Goal: Complete application form: Complete application form

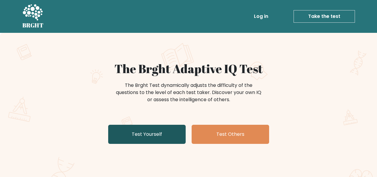
scroll to position [60, 0]
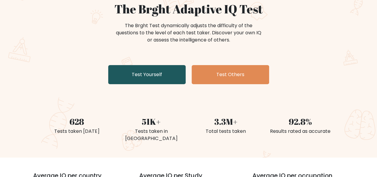
click at [133, 75] on link "Test Yourself" at bounding box center [146, 74] width 77 height 19
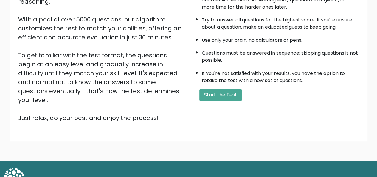
scroll to position [96, 0]
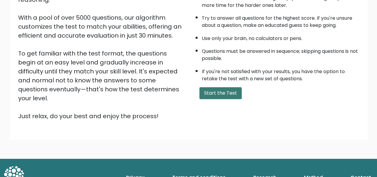
click at [215, 90] on button "Start the Test" at bounding box center [220, 93] width 42 height 12
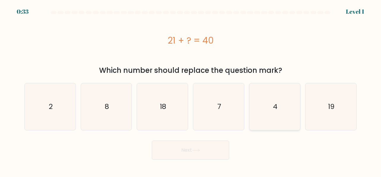
drag, startPoint x: 314, startPoint y: 101, endPoint x: 272, endPoint y: 117, distance: 44.2
click at [313, 101] on icon "19" at bounding box center [331, 106] width 47 height 47
click at [191, 90] on input "f. 19" at bounding box center [191, 89] width 0 height 1
radio input "true"
click at [195, 143] on button "Next" at bounding box center [190, 149] width 77 height 19
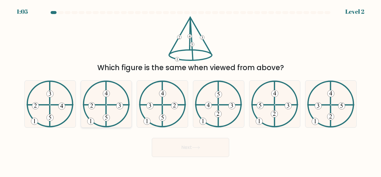
click at [108, 95] on 249 at bounding box center [106, 93] width 7 height 7
click at [191, 90] on input "b." at bounding box center [191, 89] width 0 height 1
radio input "true"
click at [188, 158] on body "1:04 Level 2" at bounding box center [190, 88] width 381 height 177
click at [190, 146] on button "Next" at bounding box center [190, 147] width 77 height 19
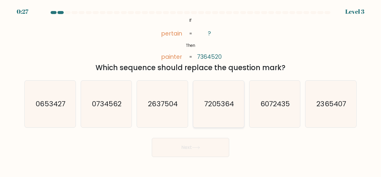
click at [225, 108] on text "7205364" at bounding box center [219, 104] width 30 height 10
click at [191, 90] on input "d. 7205364" at bounding box center [191, 89] width 0 height 1
radio input "true"
click at [203, 148] on button "Next" at bounding box center [190, 147] width 77 height 19
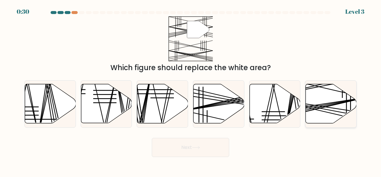
click at [322, 98] on icon at bounding box center [331, 103] width 51 height 39
click at [191, 90] on input "f." at bounding box center [191, 89] width 0 height 1
radio input "true"
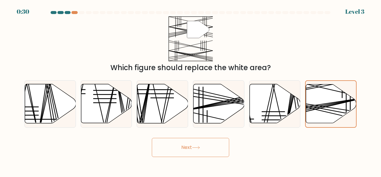
drag, startPoint x: 188, startPoint y: 156, endPoint x: 188, endPoint y: 150, distance: 6.0
click at [188, 153] on button "Next" at bounding box center [190, 147] width 77 height 19
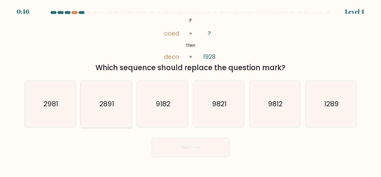
drag, startPoint x: 94, startPoint y: 98, endPoint x: 97, endPoint y: 99, distance: 3.2
click at [97, 99] on icon "2891" at bounding box center [106, 103] width 47 height 47
click at [191, 90] on input "b. 2891" at bounding box center [191, 89] width 0 height 1
radio input "true"
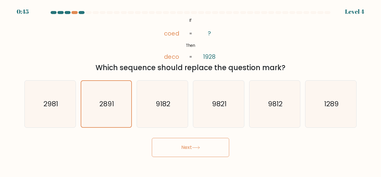
click at [182, 139] on button "Next" at bounding box center [190, 147] width 77 height 19
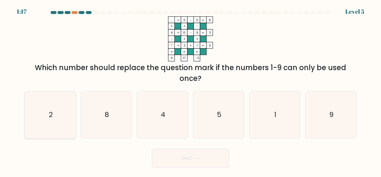
click at [72, 114] on icon "2" at bounding box center [50, 114] width 47 height 47
click at [191, 90] on input "a. 2" at bounding box center [191, 89] width 0 height 1
radio input "true"
click at [167, 156] on button "Next" at bounding box center [190, 157] width 77 height 19
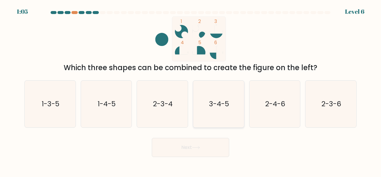
drag, startPoint x: 207, startPoint y: 94, endPoint x: 205, endPoint y: 118, distance: 24.2
click at [205, 105] on icon "3-4-5" at bounding box center [219, 103] width 47 height 47
click at [191, 90] on input "d. 3-4-5" at bounding box center [191, 89] width 0 height 1
radio input "true"
drag, startPoint x: 208, startPoint y: 142, endPoint x: 208, endPoint y: 136, distance: 6.0
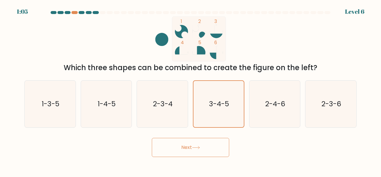
click at [208, 142] on button "Next" at bounding box center [190, 147] width 77 height 19
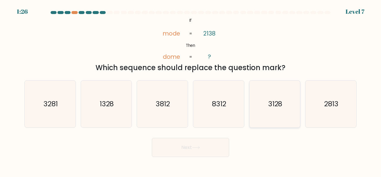
drag, startPoint x: 288, startPoint y: 109, endPoint x: 280, endPoint y: 115, distance: 9.5
click at [286, 111] on icon "3128" at bounding box center [275, 103] width 47 height 47
click at [191, 90] on input "e. 3128" at bounding box center [191, 89] width 0 height 1
radio input "true"
click at [201, 145] on button "Next" at bounding box center [190, 147] width 77 height 19
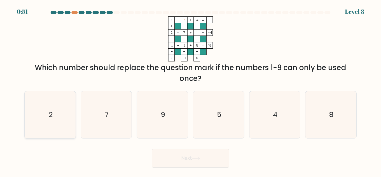
click at [60, 109] on icon "2" at bounding box center [50, 114] width 47 height 47
click at [191, 90] on input "a. 2" at bounding box center [191, 89] width 0 height 1
radio input "true"
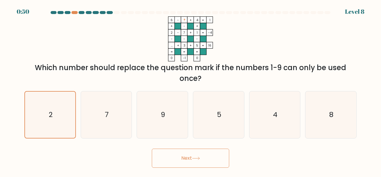
click at [220, 158] on button "Next" at bounding box center [190, 157] width 77 height 19
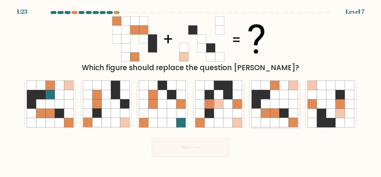
click at [269, 118] on icon at bounding box center [265, 112] width 9 height 9
click at [191, 90] on input "e." at bounding box center [191, 89] width 0 height 1
radio input "true"
click at [207, 145] on button "Next" at bounding box center [190, 147] width 77 height 19
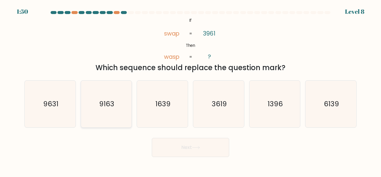
drag, startPoint x: 65, startPoint y: 99, endPoint x: 104, endPoint y: 116, distance: 42.1
click at [65, 100] on icon "9631" at bounding box center [50, 103] width 47 height 47
click at [191, 90] on input "a. 9631" at bounding box center [191, 89] width 0 height 1
radio input "true"
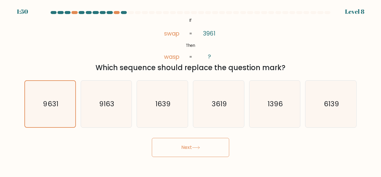
click at [173, 150] on button "Next" at bounding box center [190, 147] width 77 height 19
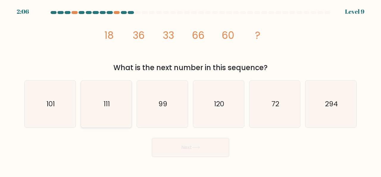
click at [113, 91] on icon "111" at bounding box center [106, 103] width 47 height 47
click at [191, 90] on input "b. 111" at bounding box center [191, 89] width 0 height 1
radio input "true"
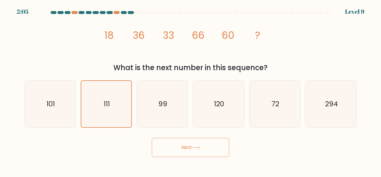
click at [196, 145] on button "Next" at bounding box center [190, 147] width 77 height 19
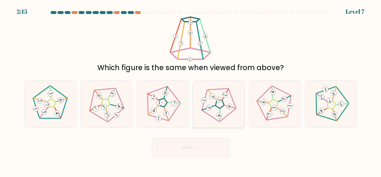
click at [214, 103] on icon at bounding box center [218, 103] width 37 height 37
click at [191, 90] on input "d." at bounding box center [191, 89] width 0 height 1
radio input "true"
click at [219, 138] on button "Next" at bounding box center [190, 147] width 77 height 19
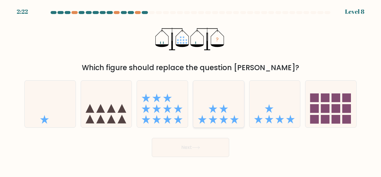
click at [228, 95] on icon at bounding box center [218, 104] width 51 height 42
click at [191, 90] on input "d." at bounding box center [191, 89] width 0 height 1
radio input "true"
drag, startPoint x: 315, startPoint y: 99, endPoint x: 298, endPoint y: 103, distance: 17.6
click at [308, 100] on icon at bounding box center [331, 104] width 51 height 42
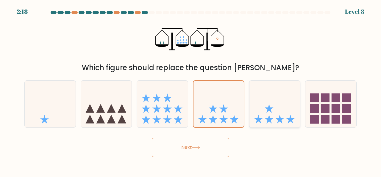
click at [191, 90] on input "f." at bounding box center [191, 89] width 0 height 1
radio input "true"
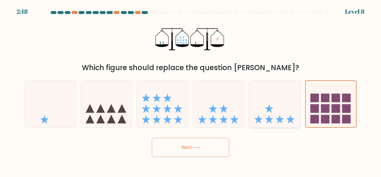
drag, startPoint x: 287, startPoint y: 106, endPoint x: 247, endPoint y: 118, distance: 41.7
click at [287, 106] on icon at bounding box center [275, 104] width 51 height 42
click at [191, 90] on input "e." at bounding box center [191, 89] width 0 height 1
radio input "true"
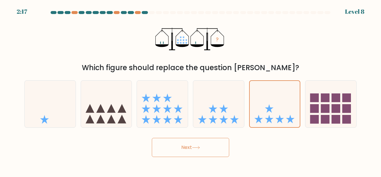
click at [208, 142] on button "Next" at bounding box center [190, 147] width 77 height 19
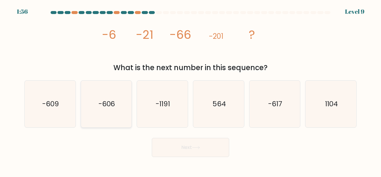
drag, startPoint x: 96, startPoint y: 97, endPoint x: 135, endPoint y: 137, distance: 55.2
click at [101, 102] on icon "-606" at bounding box center [106, 103] width 47 height 47
click at [171, 145] on button "Next" at bounding box center [190, 147] width 77 height 19
click at [109, 100] on text "-606" at bounding box center [107, 104] width 17 height 10
click at [191, 90] on input "b. -606" at bounding box center [191, 89] width 0 height 1
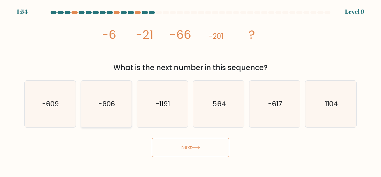
radio input "true"
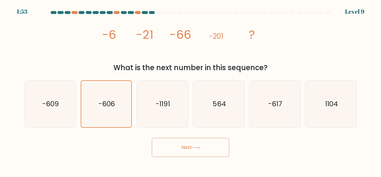
drag, startPoint x: 159, startPoint y: 142, endPoint x: 159, endPoint y: 139, distance: 3.3
click at [159, 141] on button "Next" at bounding box center [190, 147] width 77 height 19
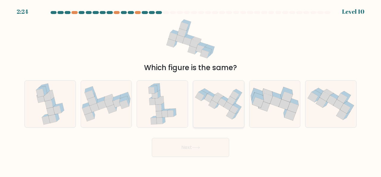
drag, startPoint x: 220, startPoint y: 103, endPoint x: 209, endPoint y: 111, distance: 13.5
click at [219, 103] on icon at bounding box center [222, 102] width 9 height 9
click at [191, 90] on input "d." at bounding box center [191, 89] width 0 height 1
radio input "true"
click at [200, 142] on button "Next" at bounding box center [190, 147] width 77 height 19
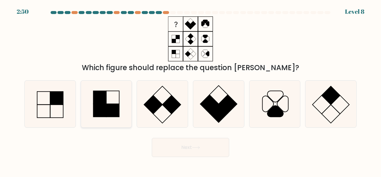
click at [111, 106] on rect at bounding box center [112, 110] width 13 height 13
click at [191, 90] on input "b." at bounding box center [191, 89] width 0 height 1
radio input "true"
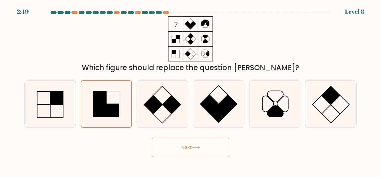
click at [187, 150] on button "Next" at bounding box center [190, 147] width 77 height 19
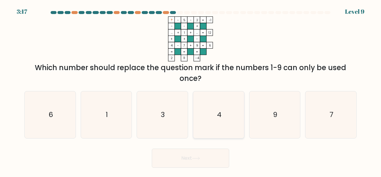
click at [225, 117] on icon "4" at bounding box center [219, 114] width 47 height 47
click at [191, 90] on input "d. 4" at bounding box center [191, 89] width 0 height 1
radio input "true"
click at [220, 152] on button "Next" at bounding box center [190, 157] width 77 height 19
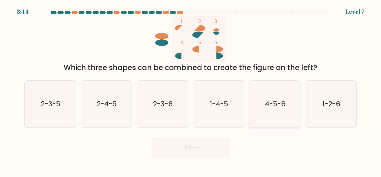
drag, startPoint x: 272, startPoint y: 107, endPoint x: 268, endPoint y: 111, distance: 5.3
click at [271, 108] on text "4-5-6" at bounding box center [275, 104] width 21 height 10
click at [221, 144] on button "Next" at bounding box center [190, 147] width 77 height 19
click at [278, 114] on icon "4-5-6" at bounding box center [275, 103] width 47 height 47
click at [191, 90] on input "e. 4-5-6" at bounding box center [191, 89] width 0 height 1
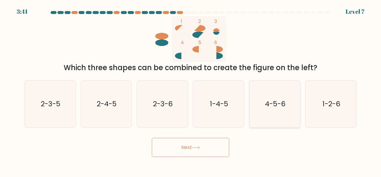
radio input "true"
click at [219, 148] on button "Next" at bounding box center [190, 147] width 77 height 19
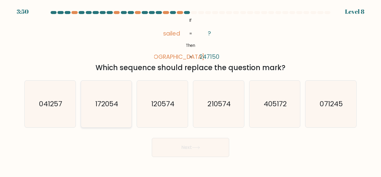
drag, startPoint x: 61, startPoint y: 94, endPoint x: 86, endPoint y: 123, distance: 38.6
click at [67, 98] on icon "041257" at bounding box center [50, 103] width 47 height 47
click at [191, 90] on input "a. 041257" at bounding box center [191, 89] width 0 height 1
radio input "true"
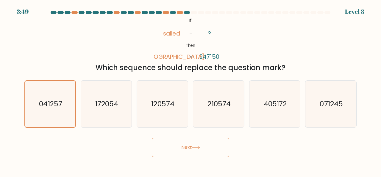
click at [183, 149] on button "Next" at bounding box center [190, 147] width 77 height 19
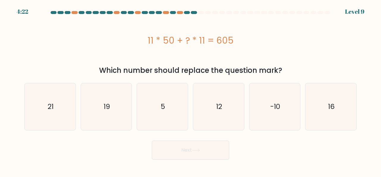
drag, startPoint x: 147, startPoint y: 98, endPoint x: 212, endPoint y: 165, distance: 92.7
click at [166, 129] on icon "5" at bounding box center [162, 106] width 47 height 47
click at [204, 146] on button "Next" at bounding box center [190, 149] width 77 height 19
click at [172, 123] on icon "5" at bounding box center [162, 106] width 47 height 47
click at [191, 90] on input "c. 5" at bounding box center [191, 89] width 0 height 1
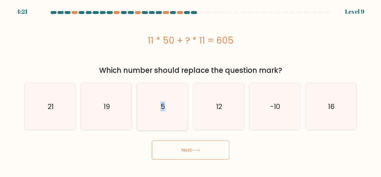
radio input "true"
click at [188, 148] on button "Next" at bounding box center [190, 149] width 77 height 19
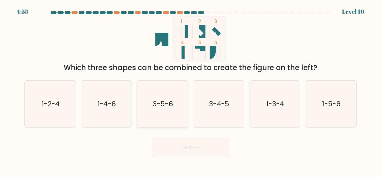
click at [173, 102] on text "3-5-6" at bounding box center [163, 104] width 20 height 10
click at [191, 90] on input "c. 3-5-6" at bounding box center [191, 89] width 0 height 1
radio input "true"
click at [205, 112] on icon "3-4-5" at bounding box center [219, 103] width 47 height 47
click at [191, 90] on input "d. 3-4-5" at bounding box center [191, 89] width 0 height 1
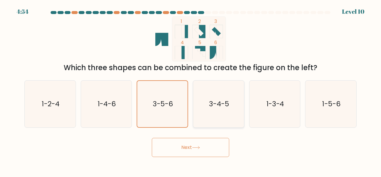
radio input "true"
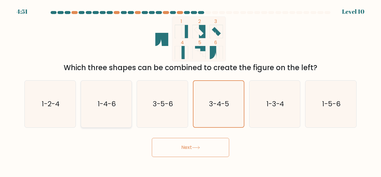
click at [123, 106] on icon "1-4-6" at bounding box center [106, 103] width 47 height 47
click at [191, 90] on input "b. 1-4-6" at bounding box center [191, 89] width 0 height 1
radio input "true"
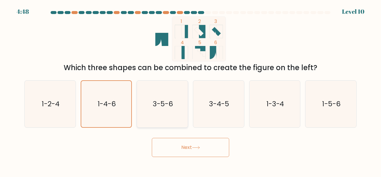
click at [181, 105] on icon "3-5-6" at bounding box center [162, 103] width 47 height 47
click at [191, 90] on input "c. 3-5-6" at bounding box center [191, 89] width 0 height 1
radio input "true"
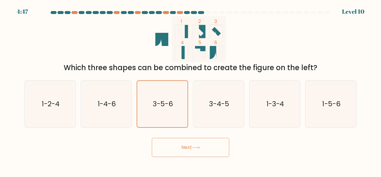
click at [180, 149] on button "Next" at bounding box center [190, 147] width 77 height 19
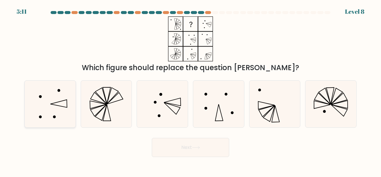
click at [60, 94] on icon at bounding box center [50, 103] width 47 height 47
click at [191, 90] on input "a." at bounding box center [191, 89] width 0 height 1
radio input "true"
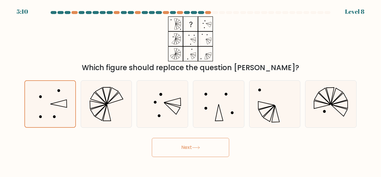
click at [192, 148] on button "Next" at bounding box center [190, 147] width 77 height 19
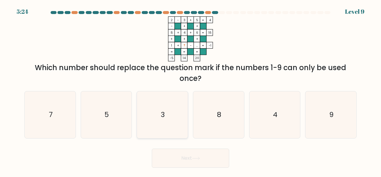
drag, startPoint x: 165, startPoint y: 132, endPoint x: 170, endPoint y: 136, distance: 7.2
click at [165, 131] on icon "3" at bounding box center [162, 114] width 47 height 47
click at [191, 90] on input "c. 3" at bounding box center [191, 89] width 0 height 1
radio input "true"
click at [194, 160] on button "Next" at bounding box center [190, 157] width 77 height 19
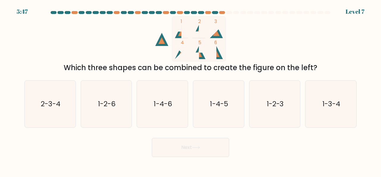
drag, startPoint x: 97, startPoint y: 102, endPoint x: 134, endPoint y: 118, distance: 40.6
click at [100, 104] on icon "1-2-6" at bounding box center [106, 103] width 47 height 47
click at [103, 115] on icon "1-2-6" at bounding box center [106, 103] width 47 height 47
click at [191, 90] on input "b. 1-2-6" at bounding box center [191, 89] width 0 height 1
radio input "true"
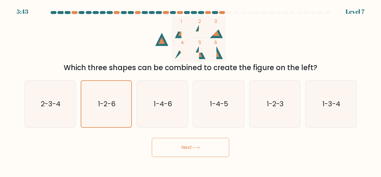
drag, startPoint x: 180, startPoint y: 155, endPoint x: 182, endPoint y: 149, distance: 5.6
click at [181, 154] on button "Next" at bounding box center [190, 147] width 77 height 19
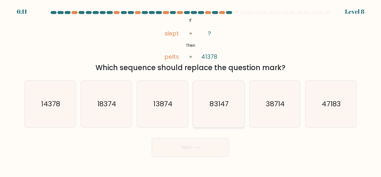
click at [226, 100] on text "83147" at bounding box center [219, 104] width 19 height 10
click at [191, 90] on input "d. 83147" at bounding box center [191, 89] width 0 height 1
radio input "true"
drag, startPoint x: 213, startPoint y: 156, endPoint x: 212, endPoint y: 152, distance: 3.8
click at [213, 155] on button "Next" at bounding box center [190, 147] width 77 height 19
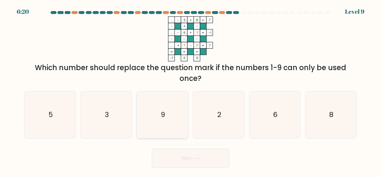
click at [162, 109] on icon "9" at bounding box center [162, 114] width 47 height 47
click at [191, 90] on input "c. 9" at bounding box center [191, 89] width 0 height 1
radio input "true"
click at [214, 158] on button "Next" at bounding box center [190, 157] width 77 height 19
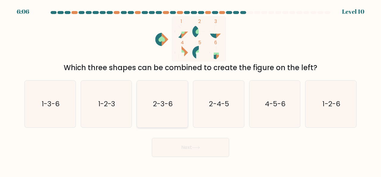
click at [167, 107] on text "2-3-6" at bounding box center [163, 104] width 20 height 10
click at [191, 90] on input "c. 2-3-6" at bounding box center [191, 89] width 0 height 1
radio input "true"
click at [188, 146] on button "Next" at bounding box center [190, 147] width 77 height 19
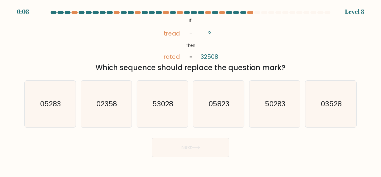
drag, startPoint x: 212, startPoint y: 100, endPoint x: 204, endPoint y: 133, distance: 33.6
click at [209, 106] on text "05823" at bounding box center [219, 104] width 21 height 10
click at [201, 147] on button "Next" at bounding box center [190, 147] width 77 height 19
click at [223, 113] on icon "05823" at bounding box center [219, 103] width 47 height 47
click at [191, 90] on input "d. 05823" at bounding box center [191, 89] width 0 height 1
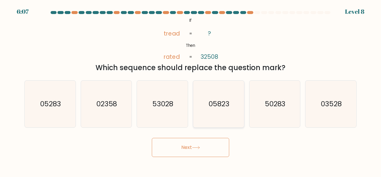
radio input "true"
click at [210, 137] on div "Next" at bounding box center [191, 146] width 340 height 22
click at [211, 145] on button "Next" at bounding box center [190, 147] width 77 height 19
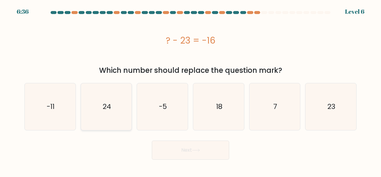
click at [120, 107] on icon "24" at bounding box center [106, 106] width 47 height 47
click at [191, 90] on input "b. 24" at bounding box center [191, 89] width 0 height 1
radio input "true"
click at [133, 114] on div "b. 24" at bounding box center [106, 106] width 56 height 47
click at [164, 151] on button "Next" at bounding box center [190, 149] width 77 height 19
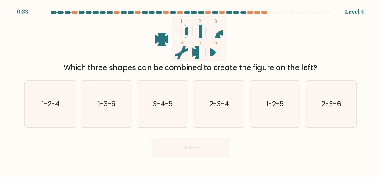
click at [205, 130] on form at bounding box center [190, 84] width 381 height 146
click at [205, 156] on button "Next" at bounding box center [190, 147] width 77 height 19
click at [228, 120] on icon "2-3-4" at bounding box center [219, 103] width 47 height 47
click at [191, 90] on input "d. 2-3-4" at bounding box center [191, 89] width 0 height 1
radio input "true"
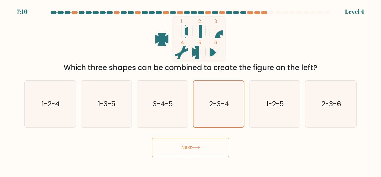
click at [204, 145] on button "Next" at bounding box center [190, 147] width 77 height 19
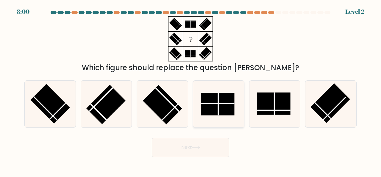
click at [207, 118] on icon at bounding box center [219, 103] width 47 height 47
click at [191, 90] on input "d." at bounding box center [191, 89] width 0 height 1
radio input "true"
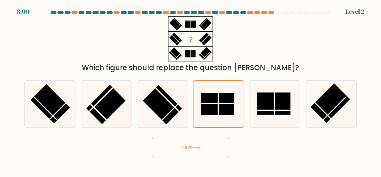
click at [193, 152] on button "Next" at bounding box center [190, 147] width 77 height 19
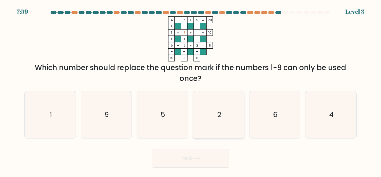
click at [220, 113] on text "2" at bounding box center [219, 114] width 4 height 10
click at [191, 90] on input "d. 2" at bounding box center [191, 89] width 0 height 1
radio input "true"
click at [198, 158] on icon at bounding box center [196, 157] width 8 height 3
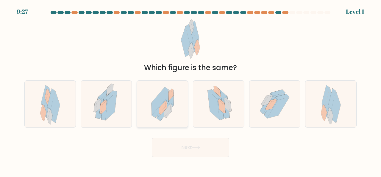
click at [170, 107] on icon at bounding box center [167, 110] width 6 height 13
click at [191, 90] on input "c." at bounding box center [191, 89] width 0 height 1
radio input "true"
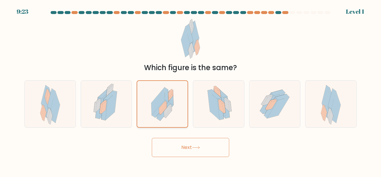
drag, startPoint x: 114, startPoint y: 106, endPoint x: 138, endPoint y: 120, distance: 27.5
click at [114, 107] on icon at bounding box center [112, 105] width 12 height 28
click at [191, 90] on input "b." at bounding box center [191, 89] width 0 height 1
radio input "true"
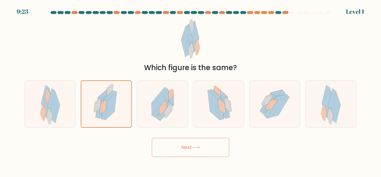
click at [166, 137] on div "Next" at bounding box center [191, 146] width 340 height 22
click at [161, 156] on button "Next" at bounding box center [190, 147] width 77 height 19
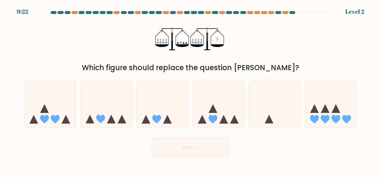
click at [160, 149] on button "Next" at bounding box center [190, 147] width 77 height 19
drag, startPoint x: 175, startPoint y: 103, endPoint x: 175, endPoint y: 117, distance: 14.3
click at [175, 106] on icon at bounding box center [162, 104] width 51 height 42
click at [191, 90] on input "c." at bounding box center [191, 89] width 0 height 1
radio input "true"
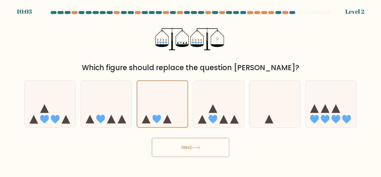
click at [181, 150] on button "Next" at bounding box center [190, 147] width 77 height 19
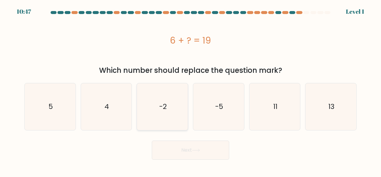
click at [181, 100] on icon "-2" at bounding box center [162, 106] width 47 height 47
click at [191, 90] on input "c. -2" at bounding box center [191, 89] width 0 height 1
radio input "true"
click at [194, 144] on button "Next" at bounding box center [190, 149] width 77 height 19
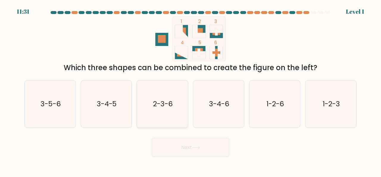
click at [175, 121] on icon "2-3-6" at bounding box center [162, 103] width 47 height 47
click at [191, 90] on input "c. 2-3-6" at bounding box center [191, 89] width 0 height 1
radio input "true"
click at [181, 142] on button "Next" at bounding box center [190, 147] width 77 height 19
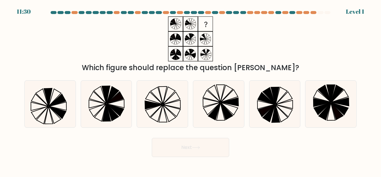
drag, startPoint x: 177, startPoint y: 134, endPoint x: 179, endPoint y: 170, distance: 36.7
click at [169, 122] on icon at bounding box center [162, 103] width 47 height 47
click at [191, 90] on input "c." at bounding box center [191, 89] width 0 height 1
radio input "true"
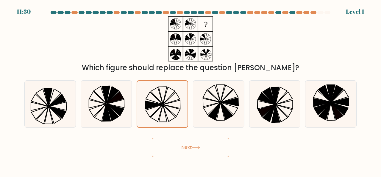
click at [179, 170] on body "11:30 Level 1" at bounding box center [190, 88] width 381 height 177
drag, startPoint x: 179, startPoint y: 155, endPoint x: 179, endPoint y: 141, distance: 13.7
click at [179, 153] on button "Next" at bounding box center [190, 147] width 77 height 19
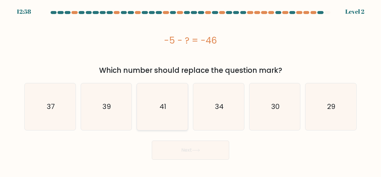
click at [178, 117] on icon "41" at bounding box center [162, 106] width 47 height 47
click at [191, 90] on input "c. 41" at bounding box center [191, 89] width 0 height 1
radio input "true"
click at [180, 145] on button "Next" at bounding box center [190, 149] width 77 height 19
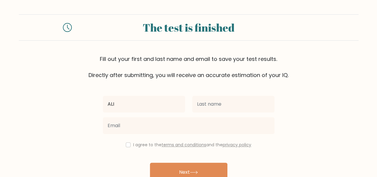
type input "ALI"
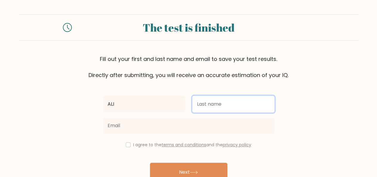
click at [219, 106] on input "text" at bounding box center [233, 104] width 82 height 17
type input "ABDULLAH"
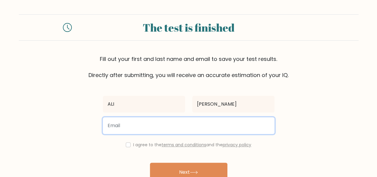
click at [186, 117] on input "email" at bounding box center [189, 125] width 172 height 17
type input "aliabdullah3333@email.com"
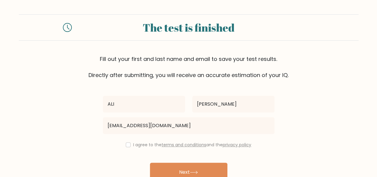
click at [135, 144] on label "I agree to the terms and conditions and the privacy policy" at bounding box center [192, 145] width 118 height 6
drag, startPoint x: 126, startPoint y: 146, endPoint x: 141, endPoint y: 157, distance: 18.5
click at [128, 149] on div "ALI ABDULLAH aliabdullah3333@email.com I agree to the terms and conditions and …" at bounding box center [188, 137] width 179 height 116
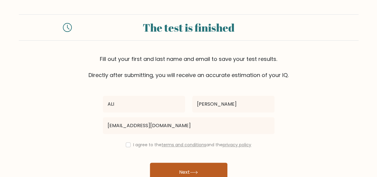
drag, startPoint x: 176, startPoint y: 171, endPoint x: 135, endPoint y: 152, distance: 45.6
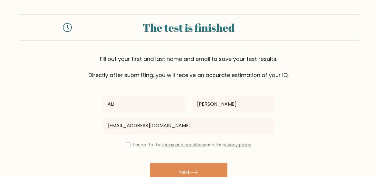
click at [176, 171] on button "Next" at bounding box center [188, 171] width 77 height 19
click at [127, 146] on input "checkbox" at bounding box center [128, 144] width 5 height 5
checkbox input "true"
click at [150, 160] on div "ALI ABDULLAH aliabdullah3333@email.com I agree to the terms and conditions and …" at bounding box center [188, 137] width 179 height 116
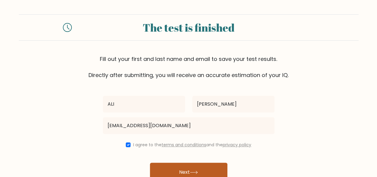
click at [157, 167] on button "Next" at bounding box center [188, 171] width 77 height 19
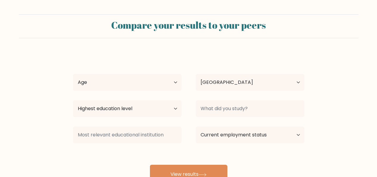
select select "PK"
click at [145, 82] on select "Age Under [DEMOGRAPHIC_DATA] [DEMOGRAPHIC_DATA] [DEMOGRAPHIC_DATA] [DEMOGRAPHIC…" at bounding box center [127, 82] width 108 height 17
select select "min_18"
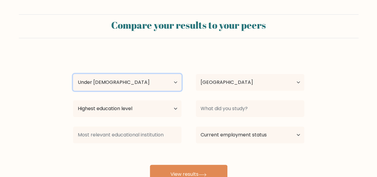
click at [73, 74] on select "Age Under [DEMOGRAPHIC_DATA] [DEMOGRAPHIC_DATA] [DEMOGRAPHIC_DATA] [DEMOGRAPHIC…" at bounding box center [127, 82] width 108 height 17
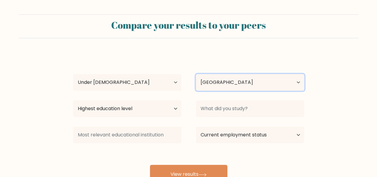
click at [201, 83] on select "Country [GEOGRAPHIC_DATA] [GEOGRAPHIC_DATA] [GEOGRAPHIC_DATA] [US_STATE] [GEOGR…" at bounding box center [250, 82] width 108 height 17
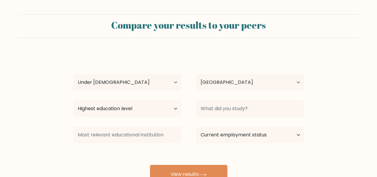
drag, startPoint x: 168, startPoint y: 43, endPoint x: 159, endPoint y: 84, distance: 42.0
click at [165, 54] on form "Compare your results to your peers [PERSON_NAME] Age Under [DEMOGRAPHIC_DATA] […" at bounding box center [188, 98] width 377 height 169
click at [161, 106] on select "Highest education level No schooling Primary Lower Secondary Upper Secondary Oc…" at bounding box center [127, 108] width 108 height 17
select select "primary"
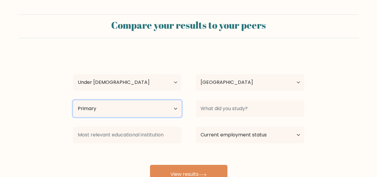
click at [73, 100] on select "Highest education level No schooling Primary Lower Secondary Upper Secondary Oc…" at bounding box center [127, 108] width 108 height 17
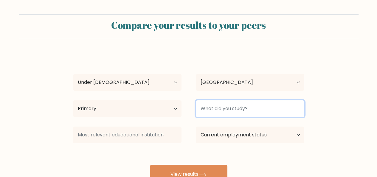
click at [224, 107] on input at bounding box center [250, 108] width 108 height 17
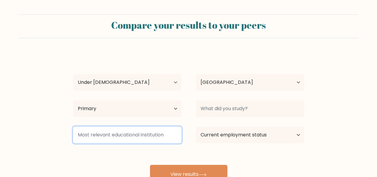
click at [150, 137] on input at bounding box center [127, 134] width 108 height 17
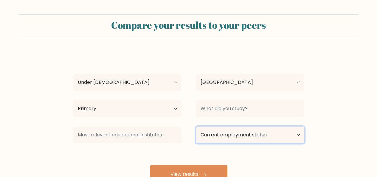
click at [225, 133] on select "Current employment status Employed Student Retired Other / prefer not to answer" at bounding box center [250, 134] width 108 height 17
select select "student"
click at [196, 126] on select "Current employment status Employed Student Retired Other / prefer not to answer" at bounding box center [250, 134] width 108 height 17
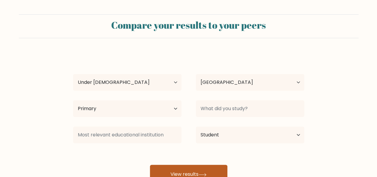
click at [196, 169] on button "View results" at bounding box center [188, 174] width 77 height 19
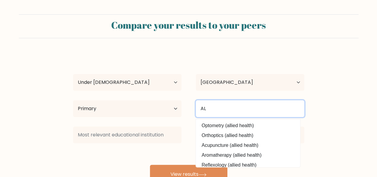
type input "A"
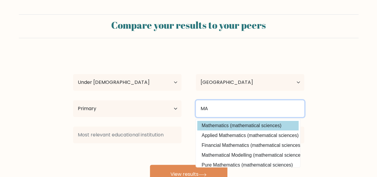
type input "MA"
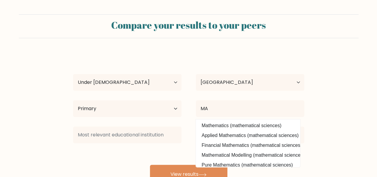
drag, startPoint x: 236, startPoint y: 128, endPoint x: 197, endPoint y: 139, distance: 40.4
click at [234, 128] on div "[PERSON_NAME] Age Under [DEMOGRAPHIC_DATA] [DEMOGRAPHIC_DATA] [DEMOGRAPHIC_DATA…" at bounding box center [188, 117] width 238 height 131
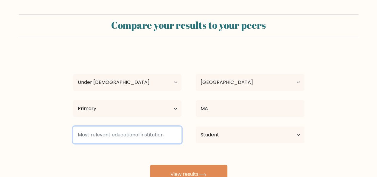
click at [162, 132] on input at bounding box center [127, 134] width 108 height 17
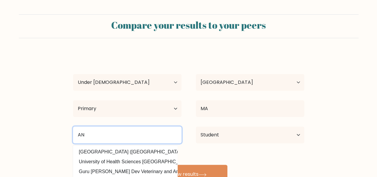
type input "A"
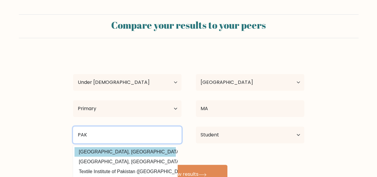
type input "PAK"
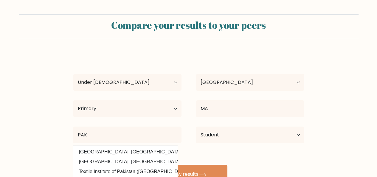
click at [120, 153] on div "[PERSON_NAME] Age Under [DEMOGRAPHIC_DATA] [DEMOGRAPHIC_DATA] [DEMOGRAPHIC_DATA…" at bounding box center [188, 117] width 238 height 131
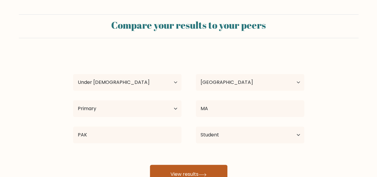
click at [170, 170] on button "View results" at bounding box center [188, 174] width 77 height 19
